Goal: Task Accomplishment & Management: Complete application form

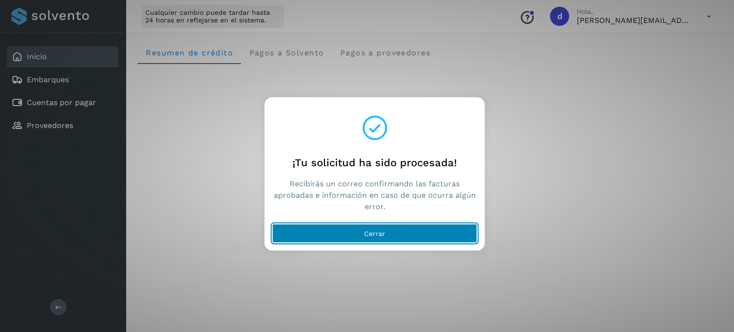
click at [318, 238] on button "Cerrar" at bounding box center [374, 233] width 205 height 19
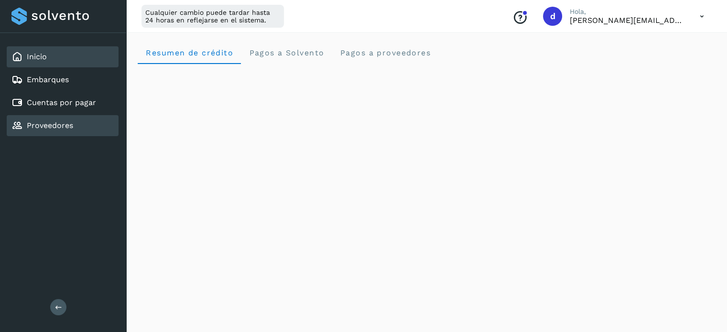
click at [60, 124] on link "Proveedores" at bounding box center [50, 125] width 46 height 9
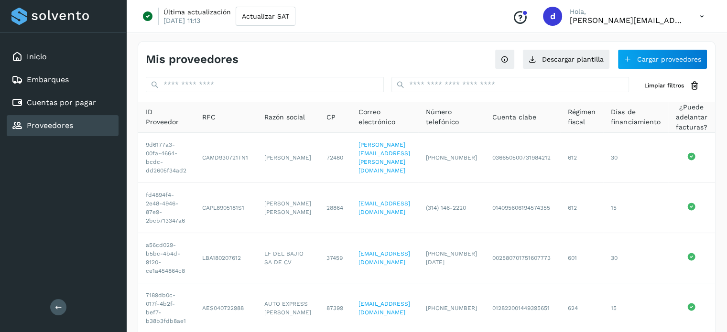
click at [62, 151] on div "Inicio Embarques Cuentas por pagar Proveedores Salir" at bounding box center [63, 166] width 126 height 332
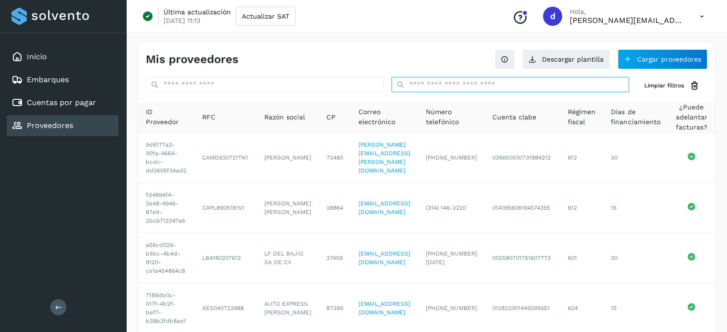
click at [490, 81] on input "text" at bounding box center [510, 84] width 238 height 15
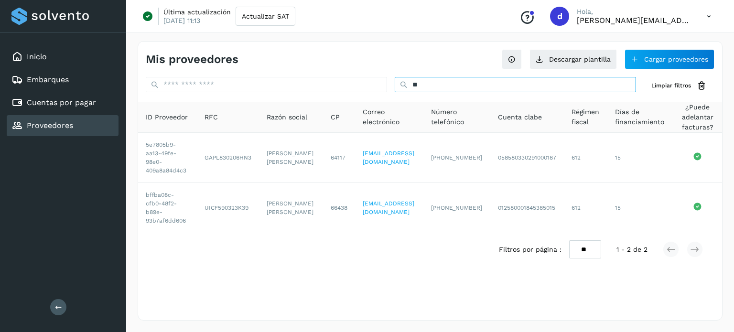
type input "*"
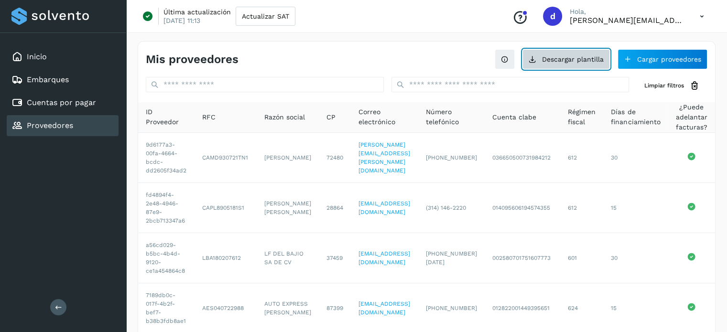
click at [544, 60] on button "Descargar plantilla" at bounding box center [565, 59] width 87 height 20
click at [560, 65] on button "Descargar plantilla" at bounding box center [565, 59] width 87 height 20
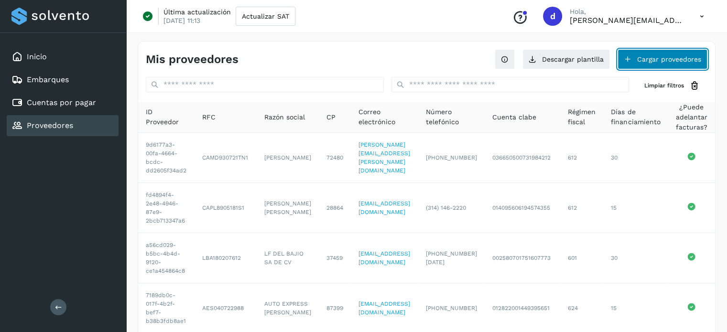
click at [655, 68] on button "Cargar proveedores" at bounding box center [662, 59] width 90 height 20
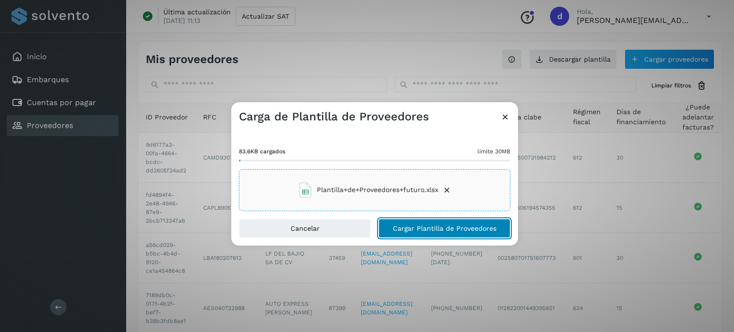
click at [434, 227] on span "Cargar Plantilla de Proveedores" at bounding box center [445, 228] width 104 height 7
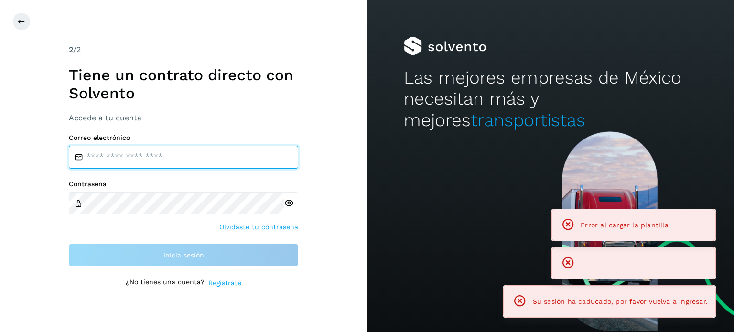
type input "**********"
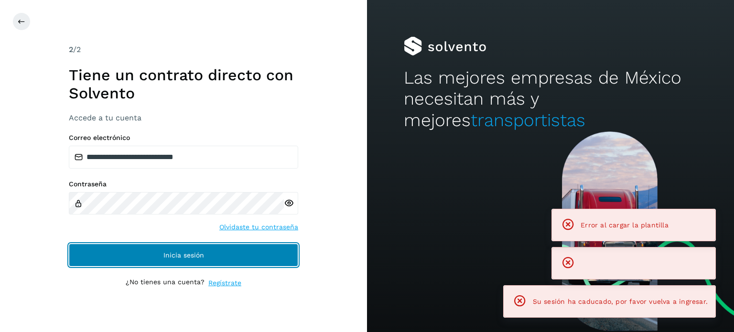
click at [217, 265] on button "Inicia sesión" at bounding box center [183, 255] width 229 height 23
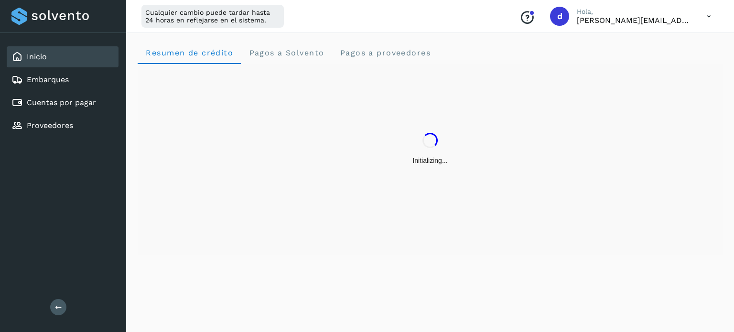
click at [202, 166] on div "Initializing..." at bounding box center [430, 149] width 585 height 170
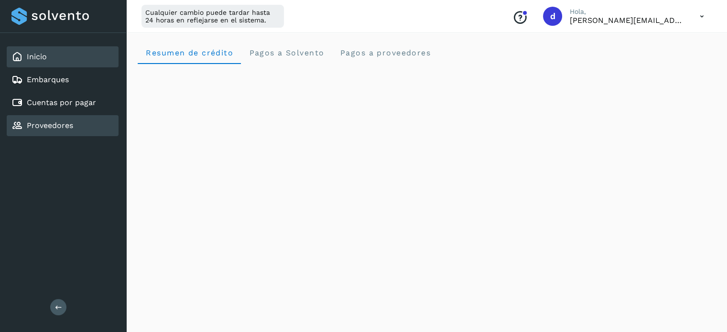
click at [80, 118] on div "Proveedores" at bounding box center [63, 125] width 112 height 21
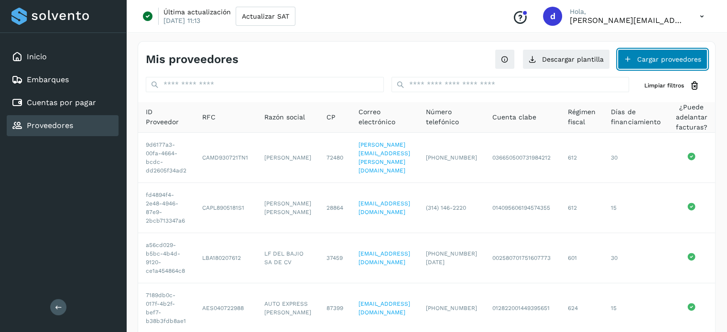
click at [685, 60] on button "Cargar proveedores" at bounding box center [662, 59] width 90 height 20
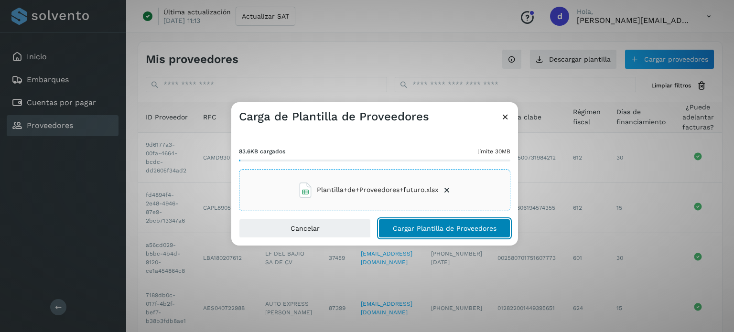
click at [439, 226] on span "Cargar Plantilla de Proveedores" at bounding box center [445, 228] width 104 height 7
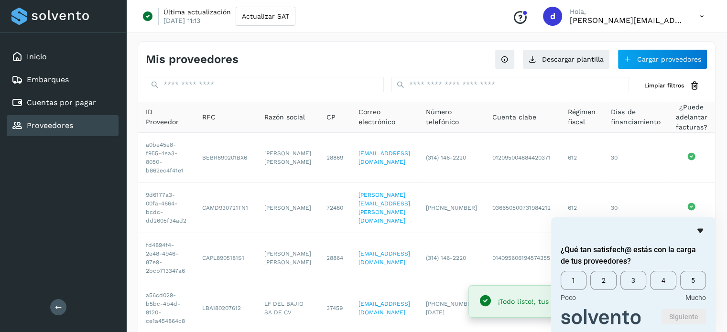
click at [700, 227] on icon "Ocultar encuesta" at bounding box center [699, 230] width 11 height 11
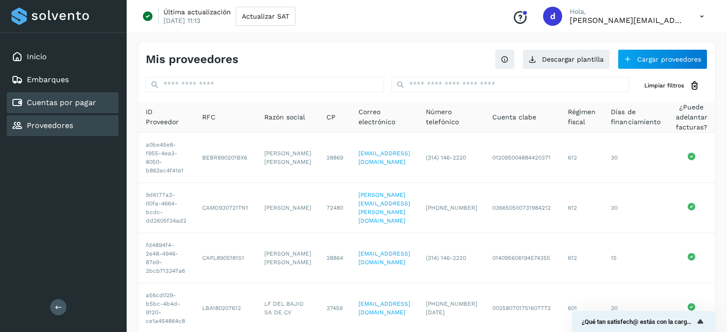
click at [40, 110] on div "Cuentas por pagar" at bounding box center [63, 102] width 112 height 21
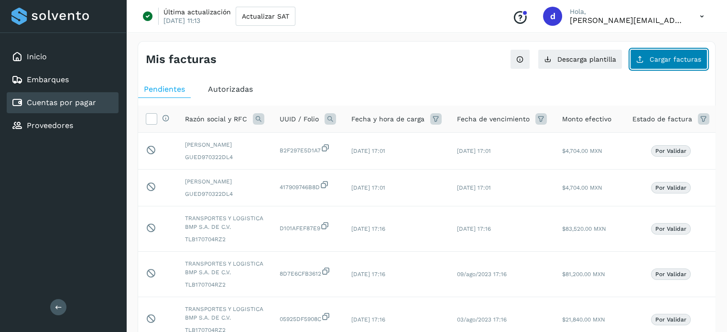
click at [656, 58] on span "Cargar facturas" at bounding box center [675, 59] width 52 height 7
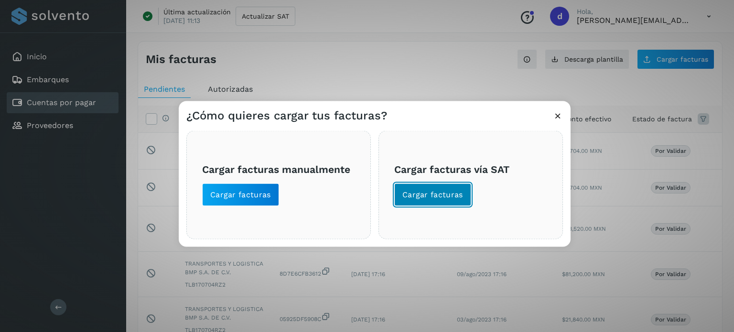
click at [428, 191] on span "Cargar facturas" at bounding box center [432, 194] width 61 height 11
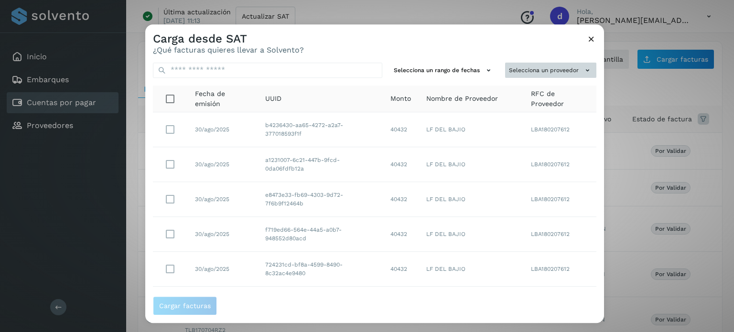
click at [523, 77] on button "Selecciona un proveedor" at bounding box center [550, 71] width 91 height 16
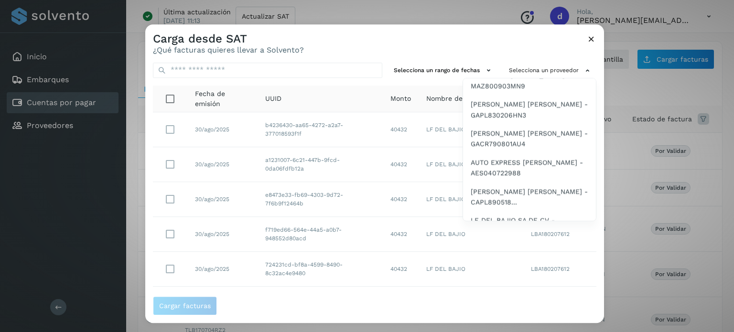
scroll to position [575, 0]
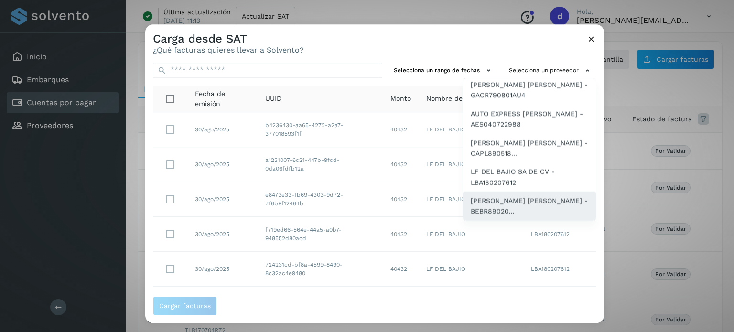
click at [503, 204] on span "JOSE ROGELIO BECERRA BADILLO - BEBR89020..." at bounding box center [530, 206] width 118 height 22
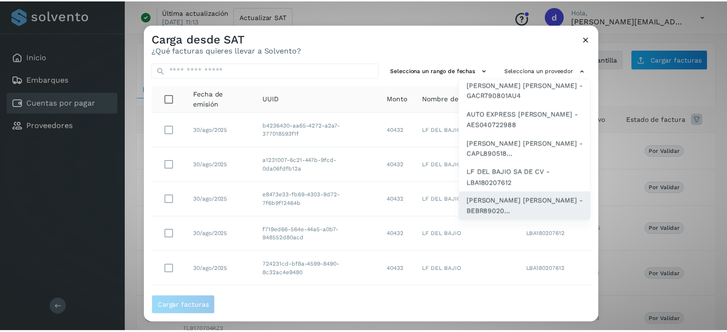
scroll to position [0, 0]
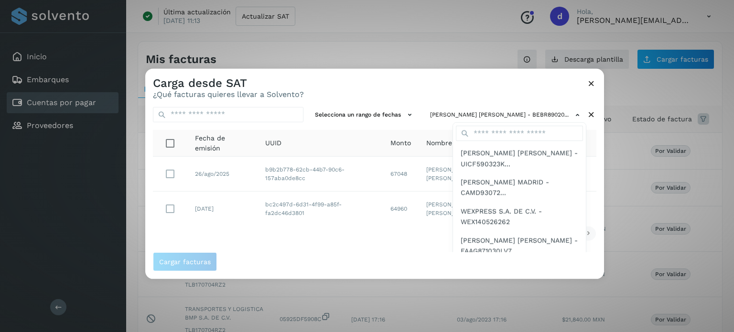
click at [330, 255] on div at bounding box center [512, 234] width 734 height 332
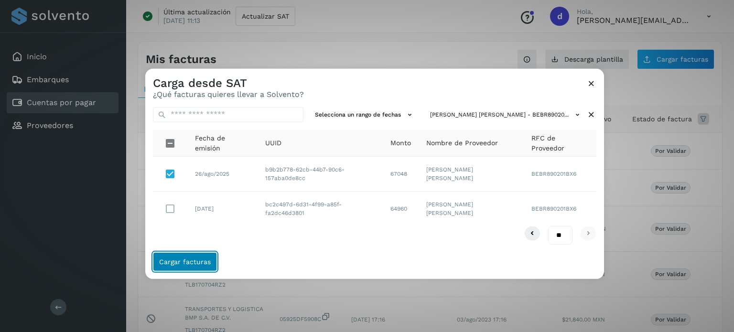
click at [200, 263] on span "Cargar facturas" at bounding box center [185, 261] width 52 height 7
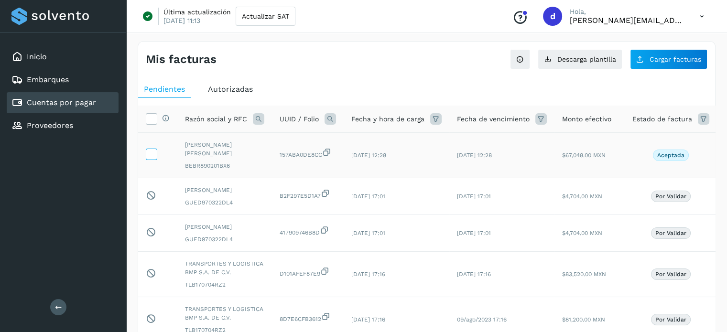
click at [153, 154] on icon at bounding box center [151, 154] width 10 height 10
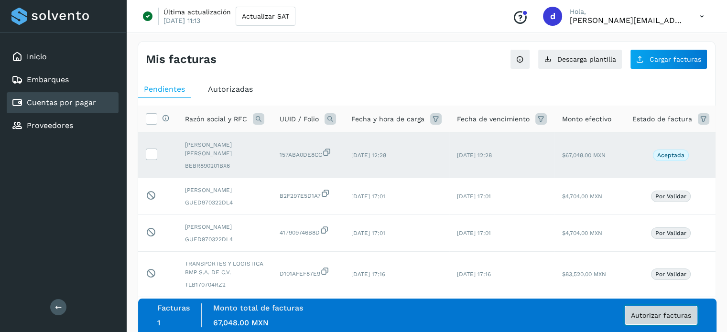
click at [659, 310] on button "Autorizar facturas" at bounding box center [660, 315] width 73 height 19
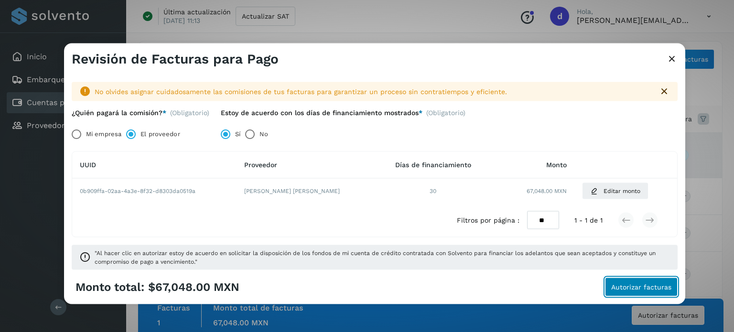
click at [631, 284] on span "Autorizar facturas" at bounding box center [641, 287] width 60 height 7
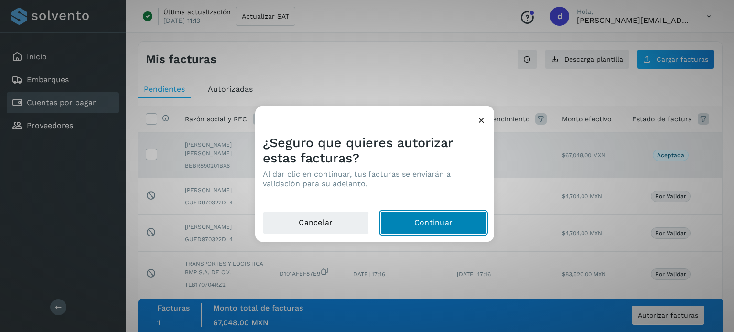
click at [426, 219] on button "Continuar" at bounding box center [433, 222] width 106 height 23
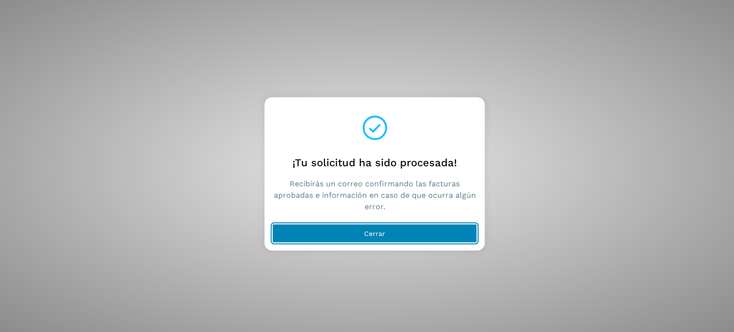
click at [327, 232] on button "Cerrar" at bounding box center [374, 233] width 205 height 19
